Goal: Task Accomplishment & Management: Complete application form

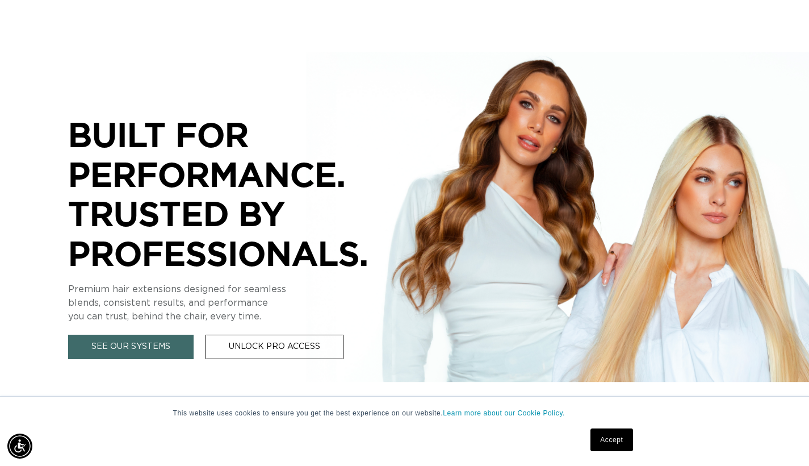
scroll to position [161, 0]
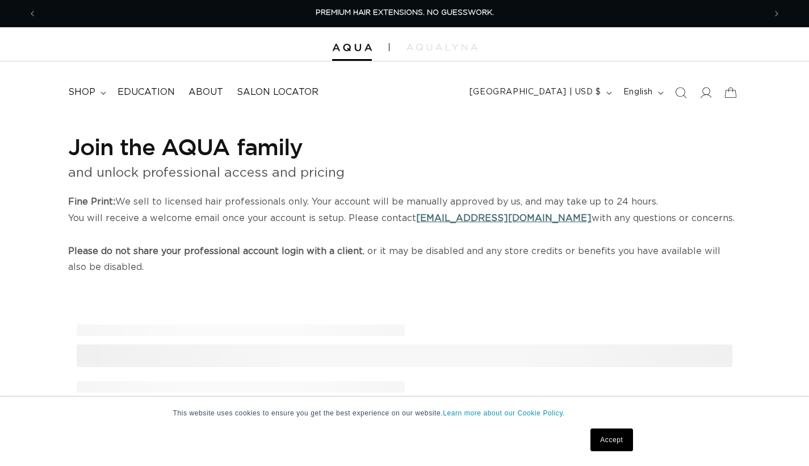
select select "US"
select select "[GEOGRAPHIC_DATA]"
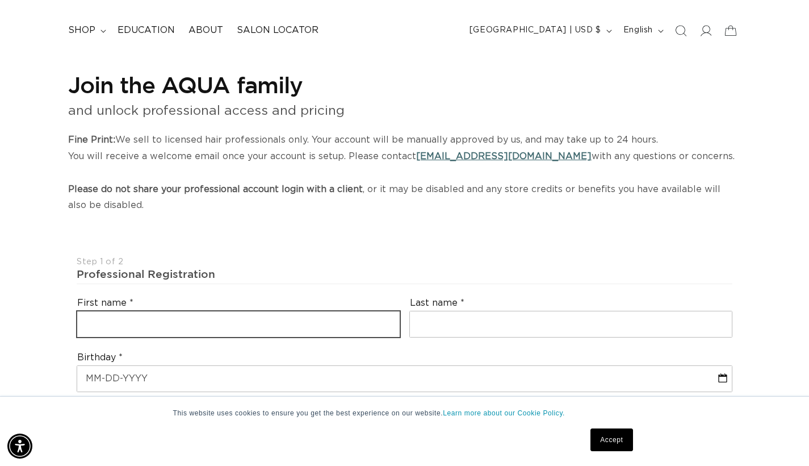
scroll to position [0, 729]
type input "Madison"
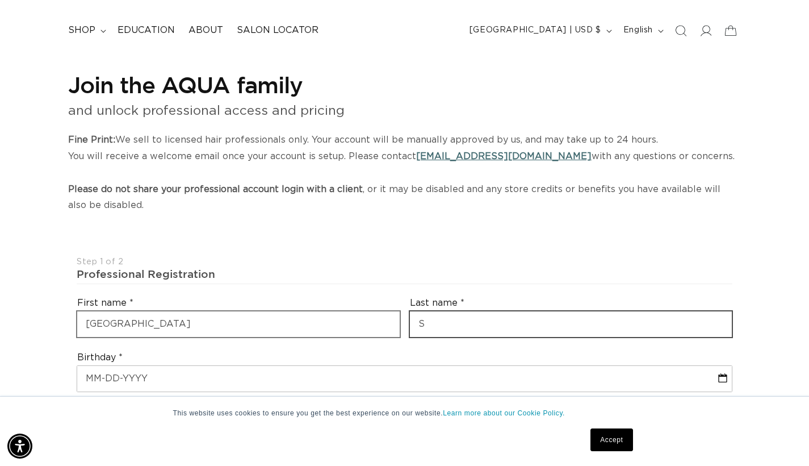
scroll to position [0, 1457]
type input "Sparks"
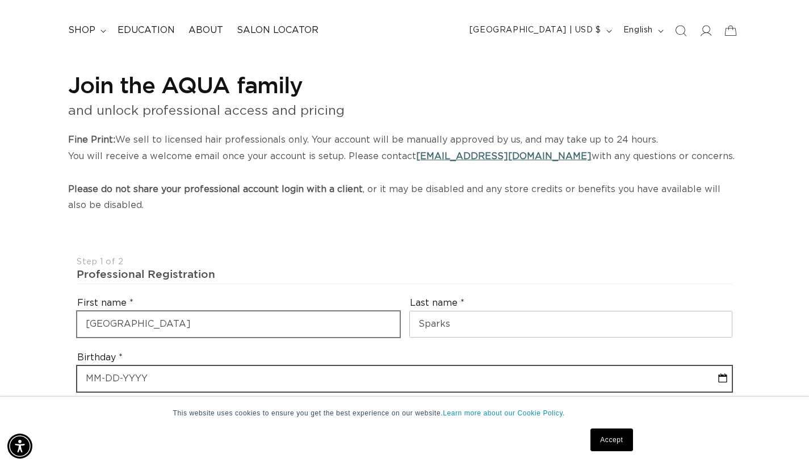
select select "8"
select select "2025"
type input "10"
select select "8"
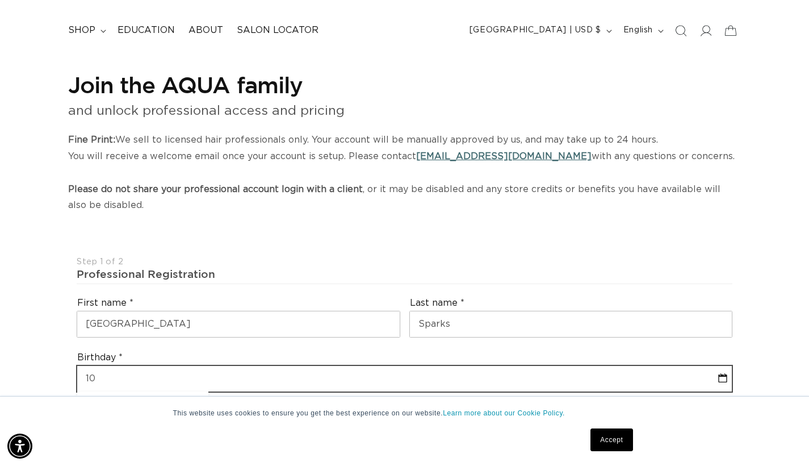
select select "2025"
type input "10/"
select select "8"
select select "2025"
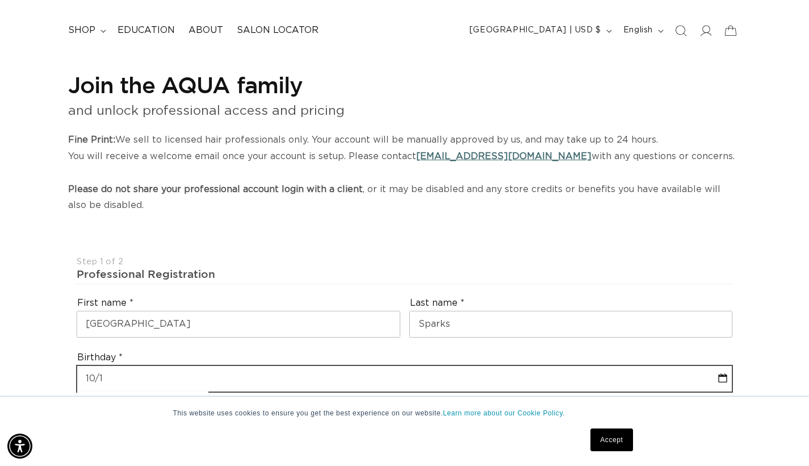
type input "10/16"
select select "8"
select select "2025"
type input "10/16/"
select select "8"
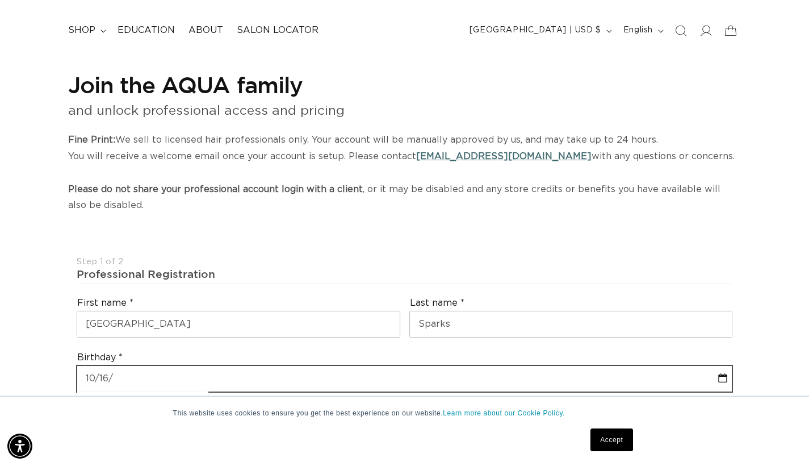
select select "2025"
type input "10/16/19"
select select "8"
select select "2025"
type input "10/16/199"
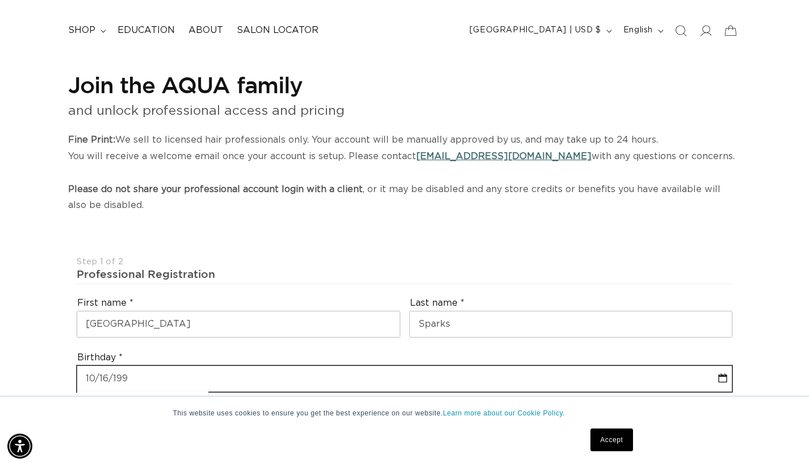
select select "8"
select select "2025"
type input "10-16-1992"
select select "9"
select select "1992"
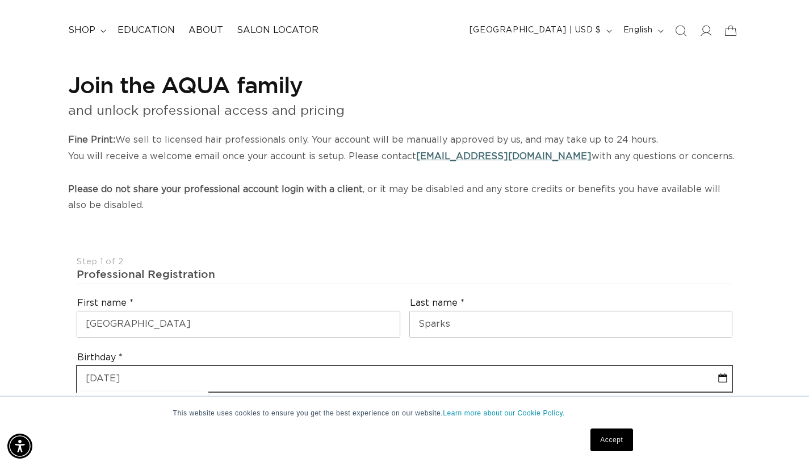
scroll to position [0, 1457]
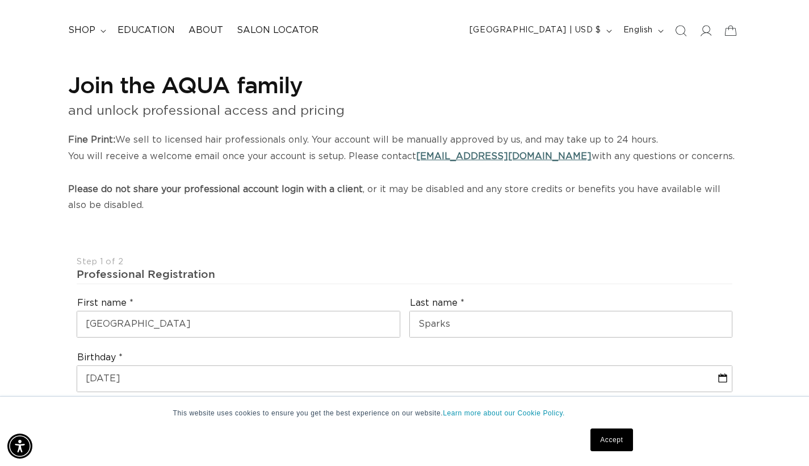
click at [319, 261] on div "Step 1 of 2" at bounding box center [405, 262] width 656 height 11
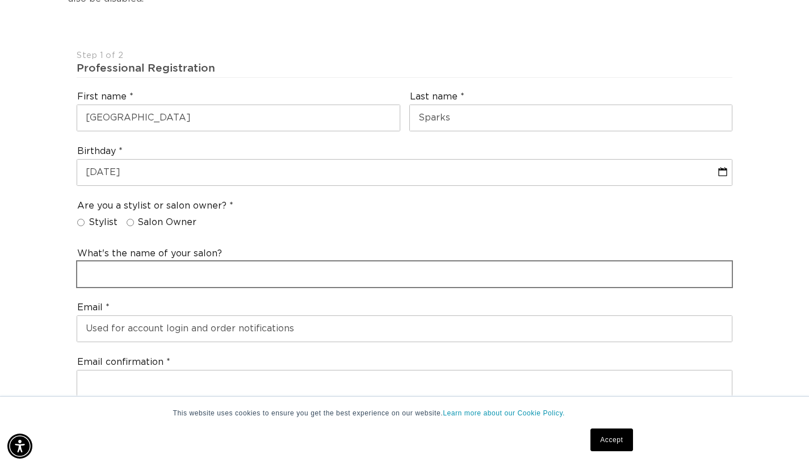
scroll to position [0, 0]
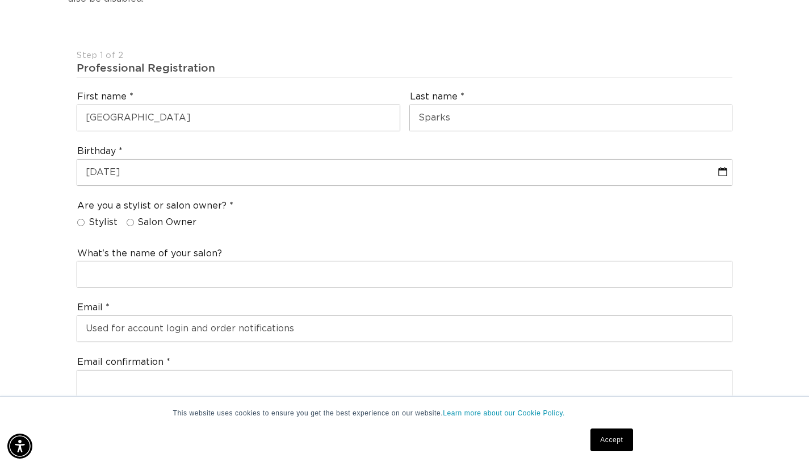
click at [131, 219] on input "Salon Owner" at bounding box center [130, 222] width 7 height 7
radio input "true"
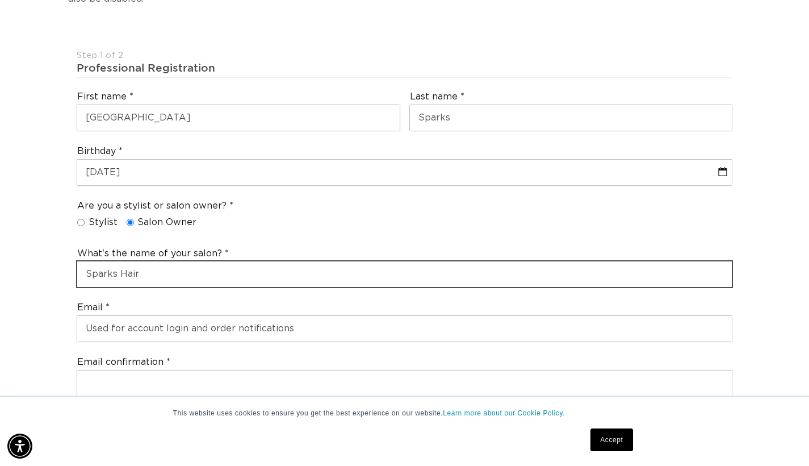
scroll to position [0, 1457]
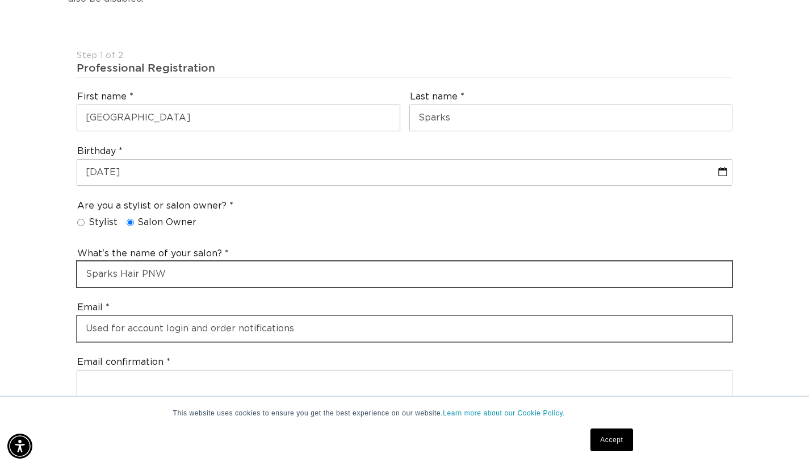
type input "Sparks Hair PNW"
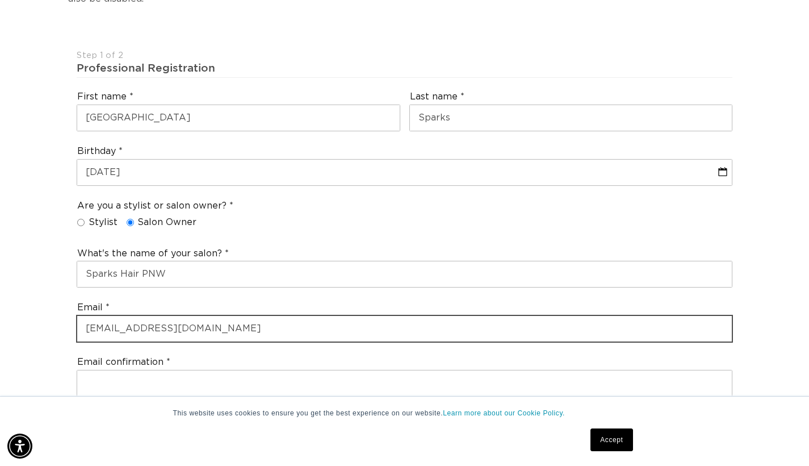
type input "madison.mccoy92@gmail.com"
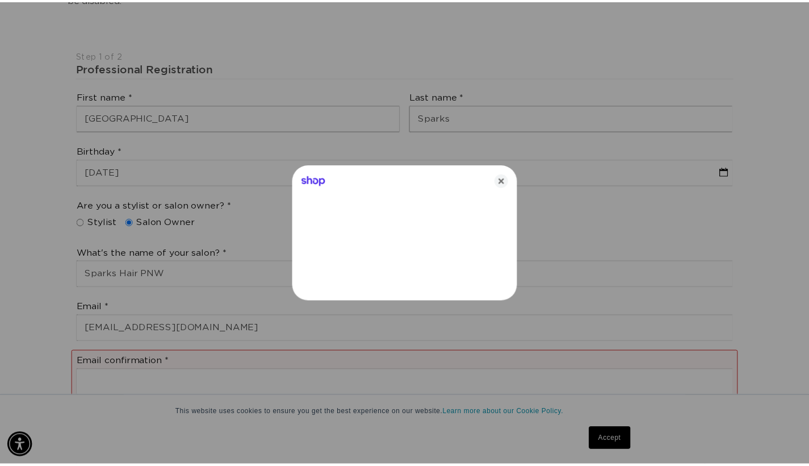
scroll to position [0, 0]
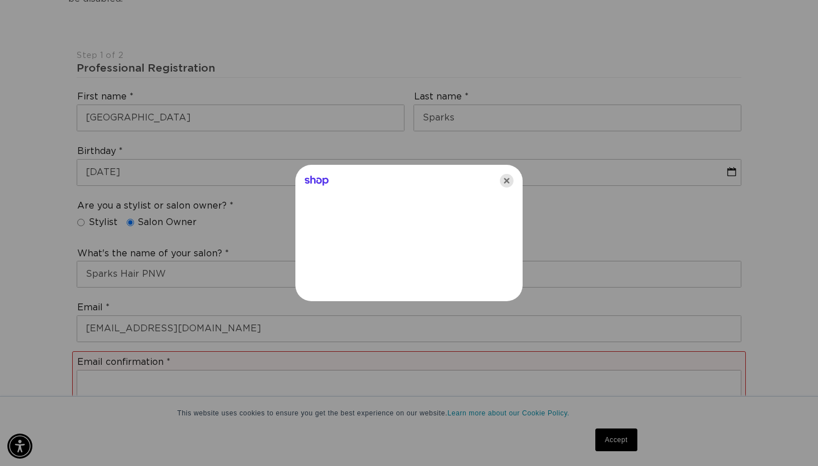
click at [508, 179] on icon "Close" at bounding box center [507, 181] width 14 height 14
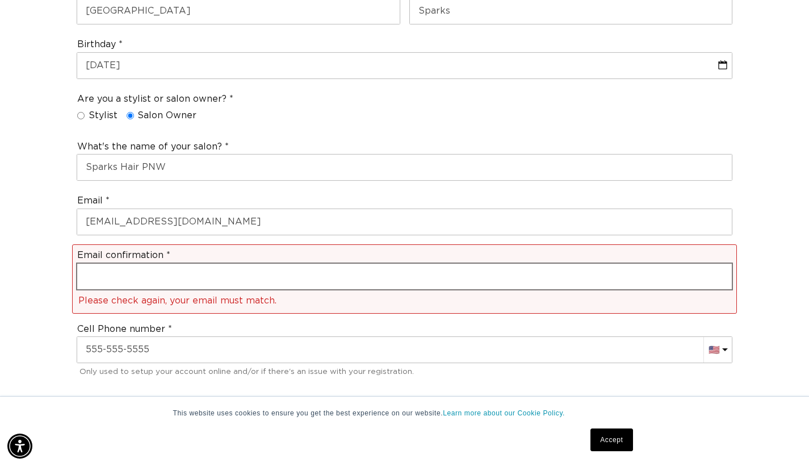
scroll to position [0, 729]
click at [255, 276] on input "email" at bounding box center [404, 277] width 655 height 26
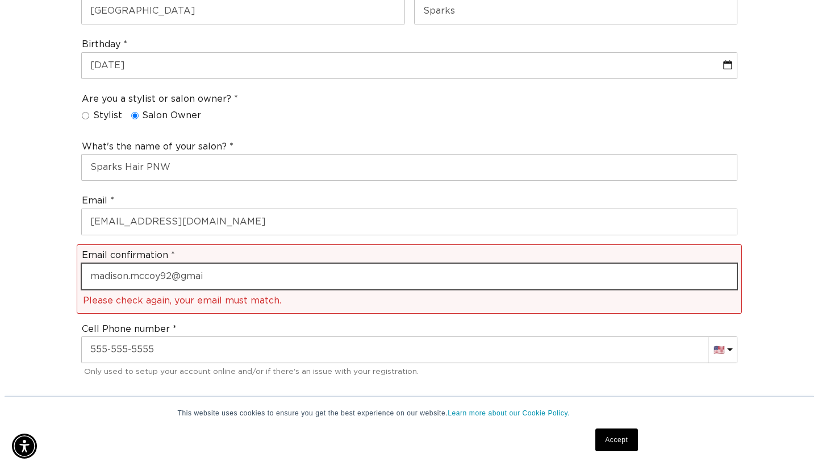
scroll to position [0, 0]
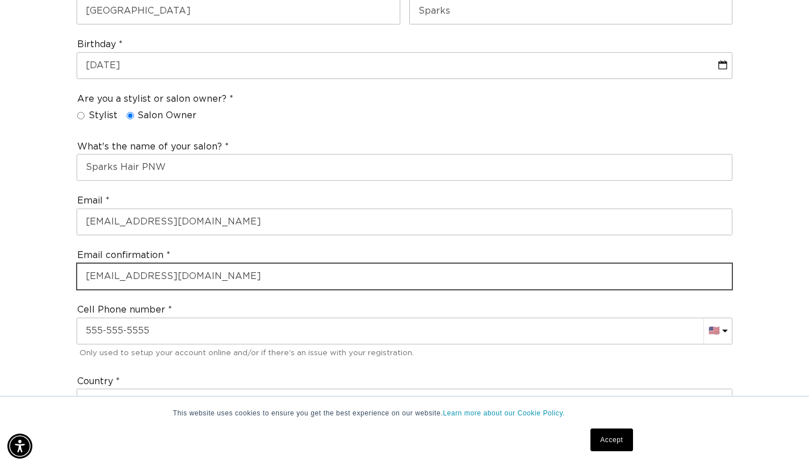
type input "madison.mccoy92@gmail.com"
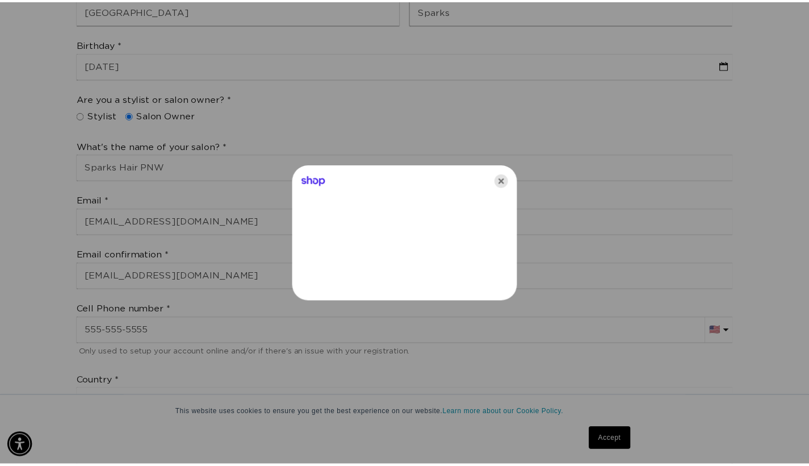
scroll to position [0, 737]
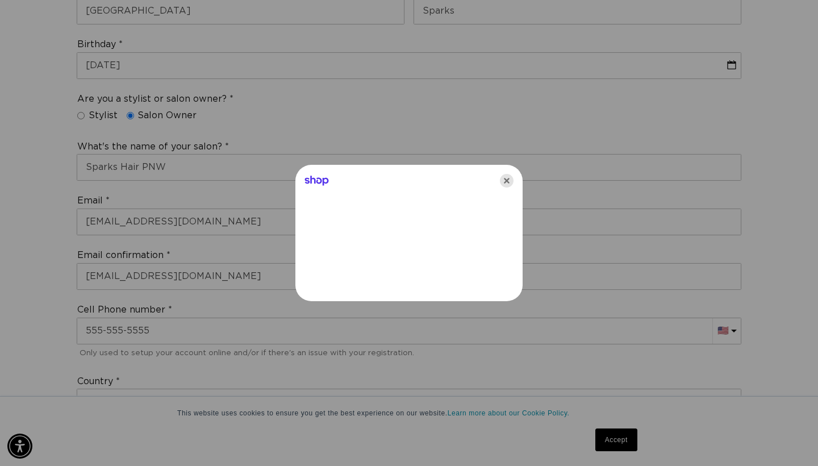
click at [511, 181] on icon "Close" at bounding box center [507, 181] width 14 height 14
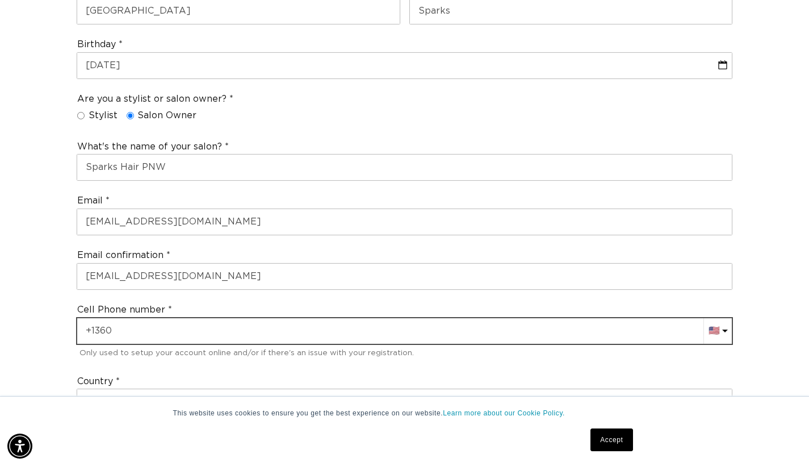
scroll to position [0, 0]
type input "+1 360 442 3452"
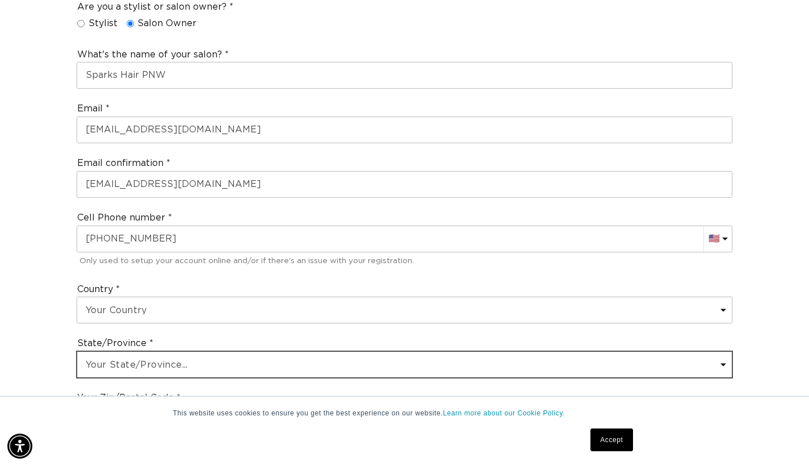
scroll to position [0, 729]
select select "Washington"
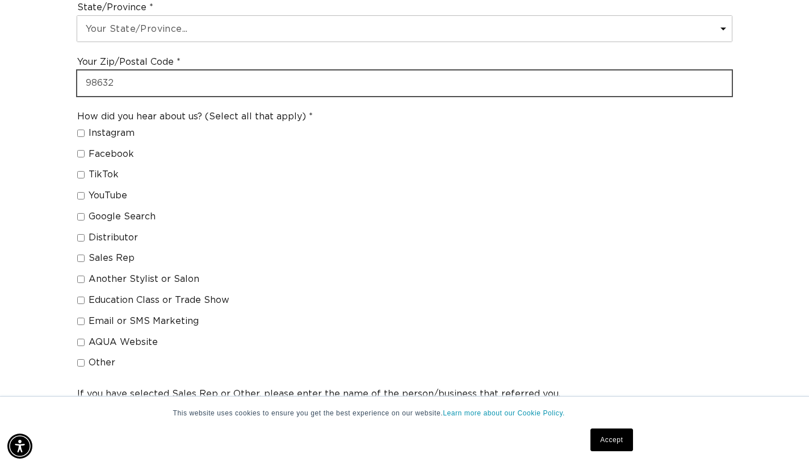
type input "98632"
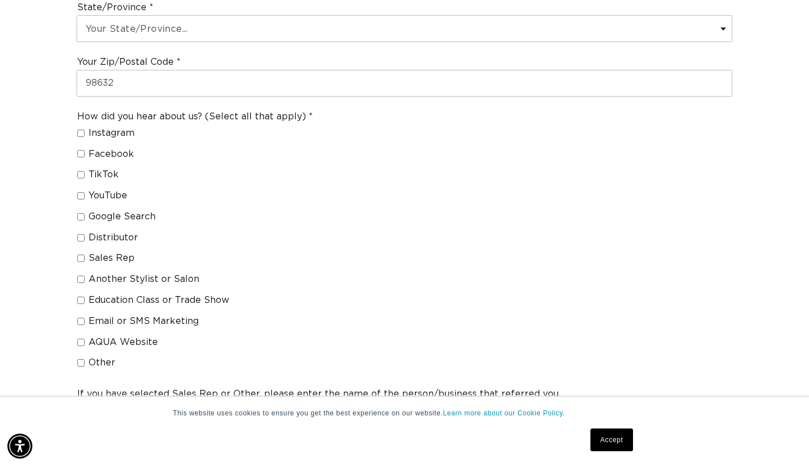
click at [83, 359] on input "Other" at bounding box center [80, 362] width 7 height 7
checkbox input "true"
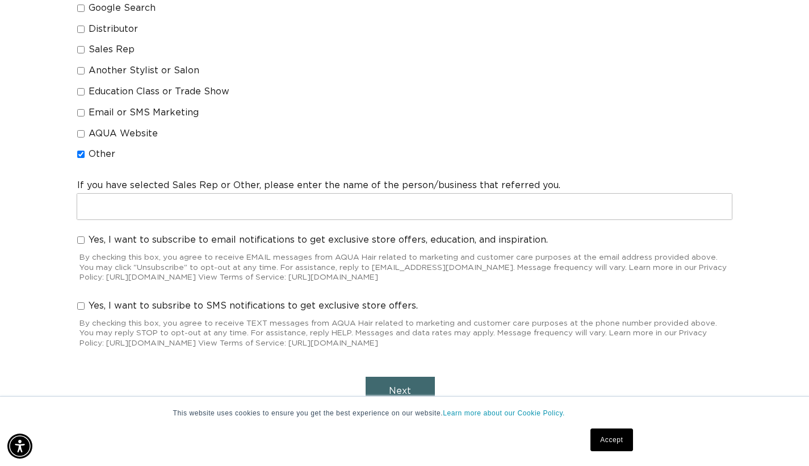
click at [398, 386] on span "Next" at bounding box center [400, 390] width 22 height 9
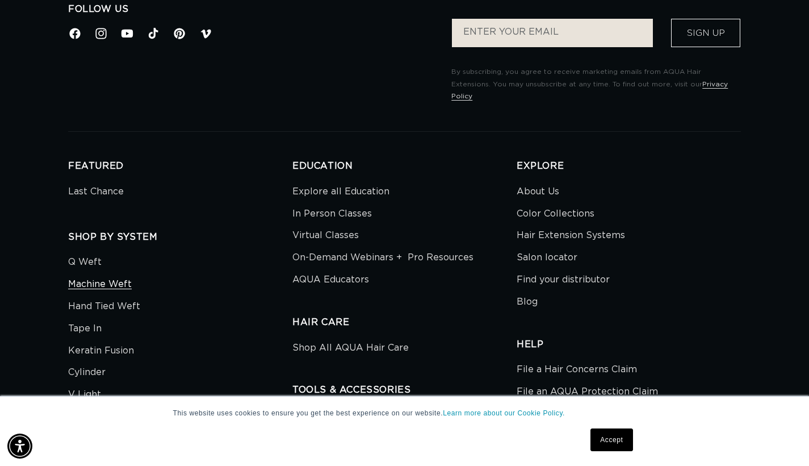
scroll to position [0, 0]
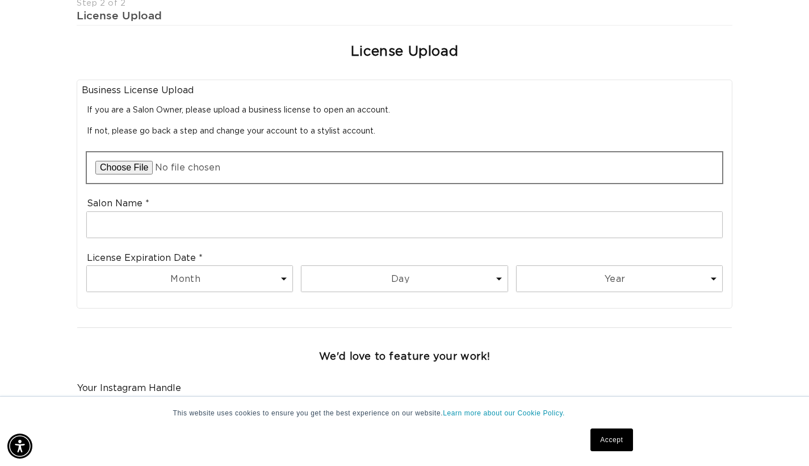
click at [219, 156] on input "file" at bounding box center [405, 167] width 636 height 31
type input "C:\fakepath\cosmo license 2025.HEIC"
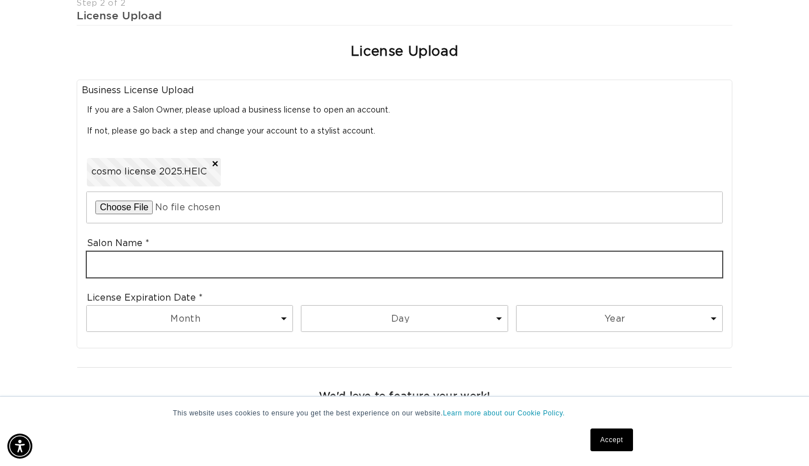
click at [278, 252] on input "text" at bounding box center [405, 265] width 636 height 26
type input "Sparks Hair PNW"
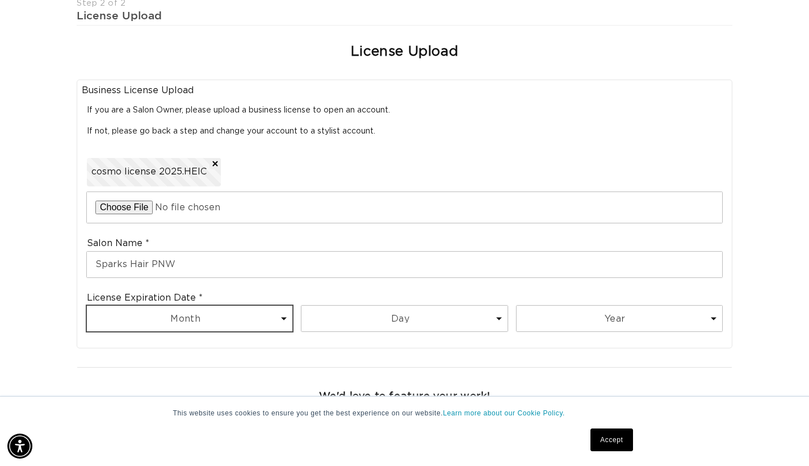
scroll to position [0, 729]
select select "9"
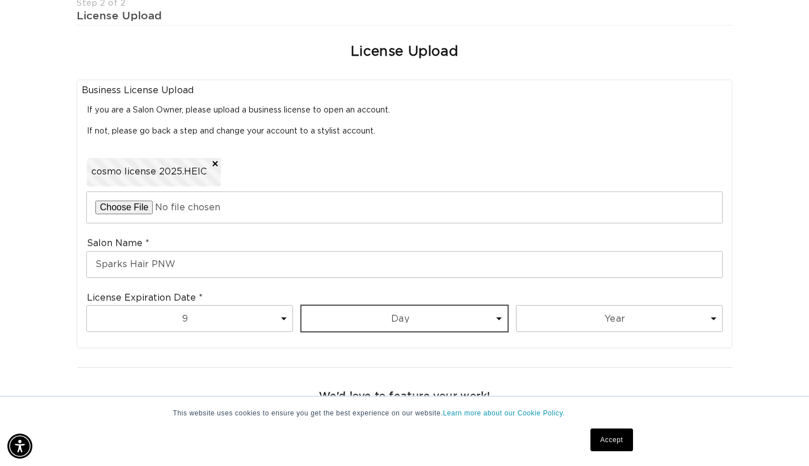
select select "19"
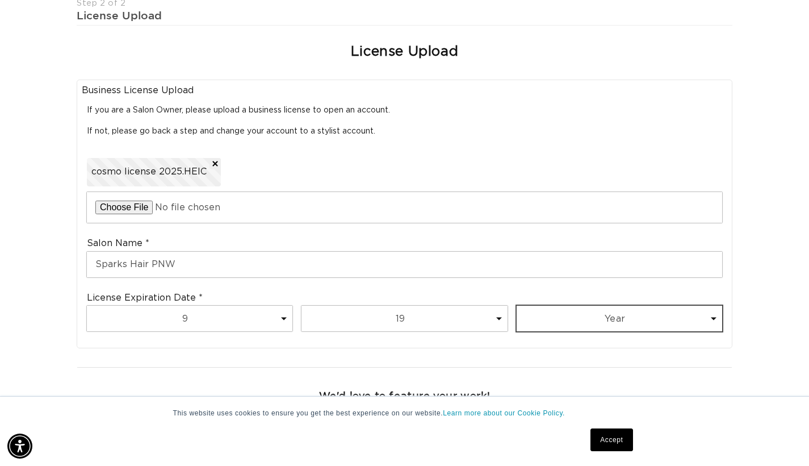
scroll to position [0, 1457]
select select "2027"
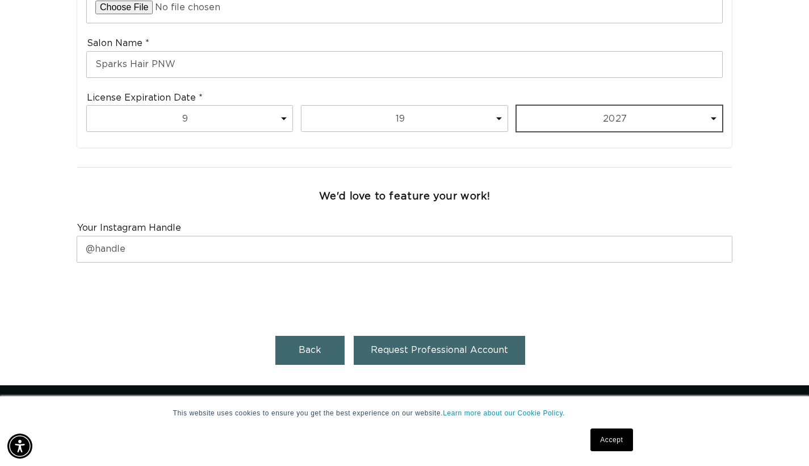
scroll to position [0, 0]
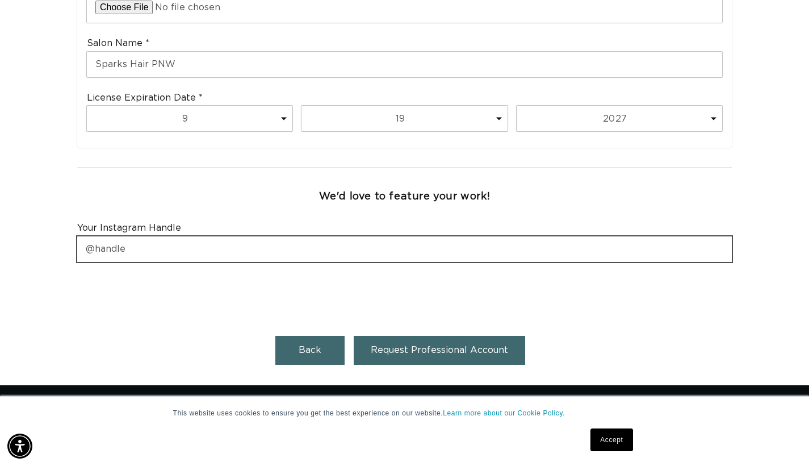
click at [204, 246] on input "text" at bounding box center [404, 249] width 655 height 26
type input "sparks.hair.pnw"
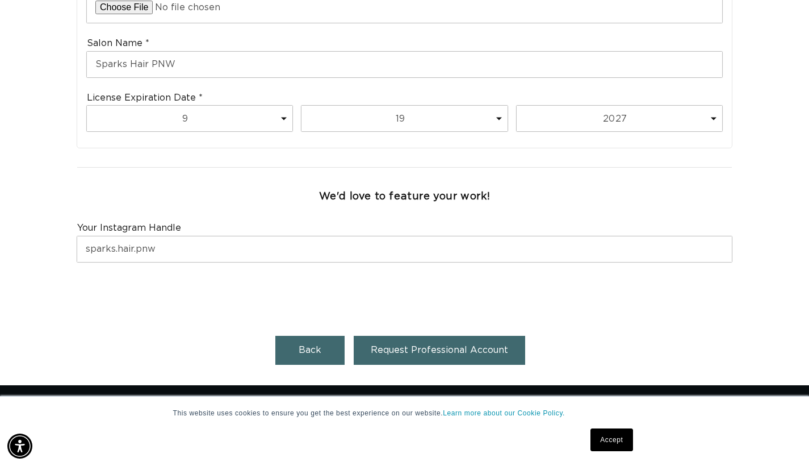
click at [423, 348] on button "Request Professional Account" at bounding box center [440, 350] width 172 height 29
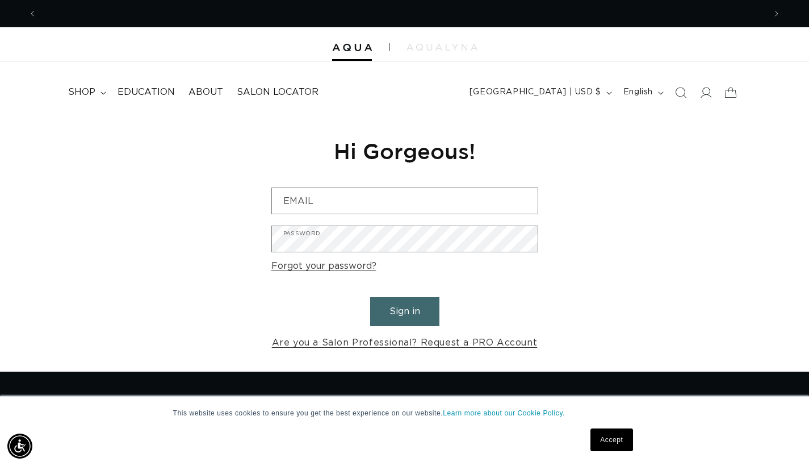
scroll to position [0, 729]
